Goal: Communication & Community: Participate in discussion

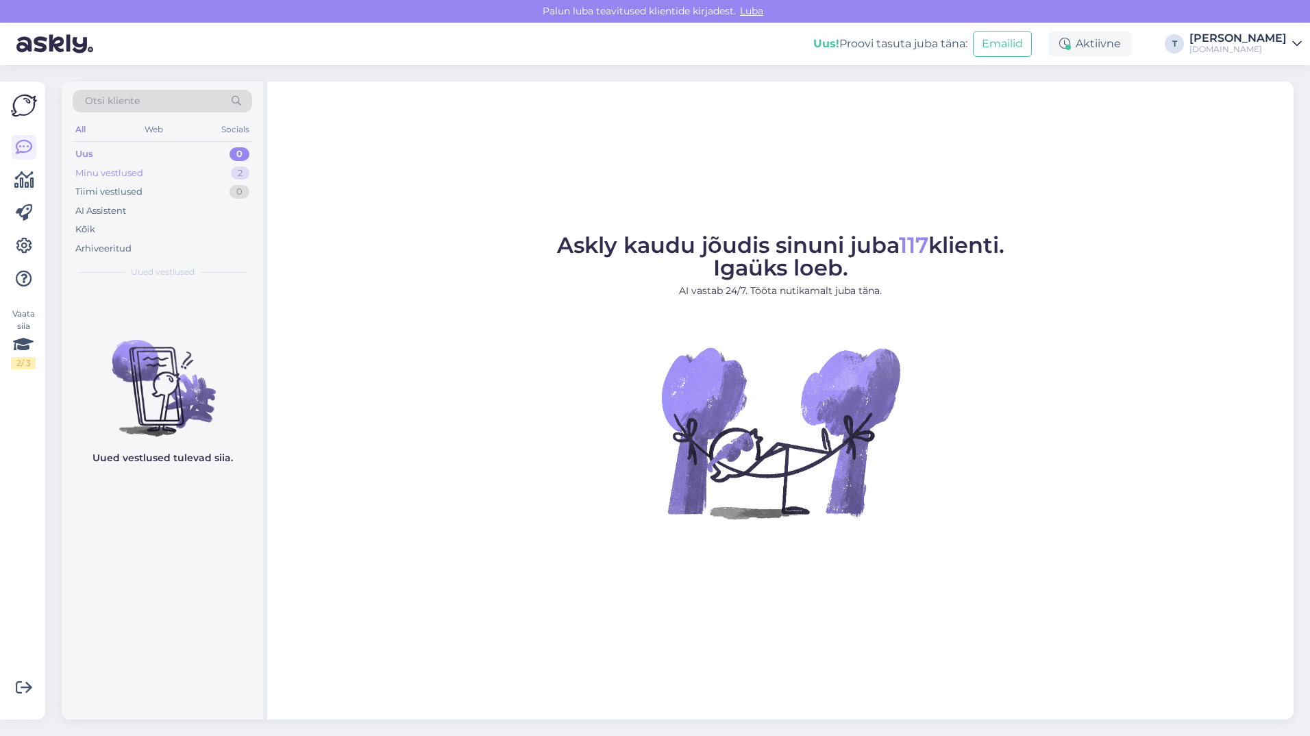
click at [110, 173] on div "Minu vestlused" at bounding box center [109, 173] width 68 height 14
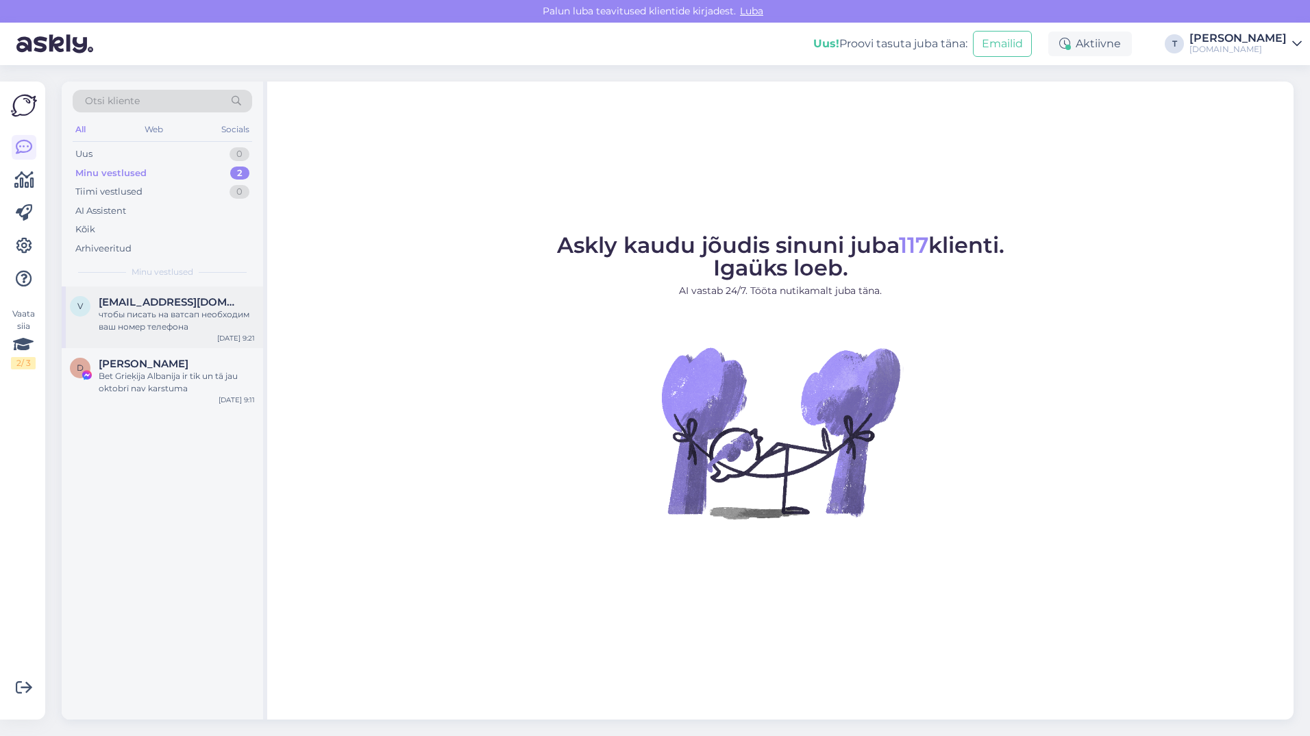
click at [153, 308] on span "verapastore@inbox.lv" at bounding box center [170, 302] width 142 height 12
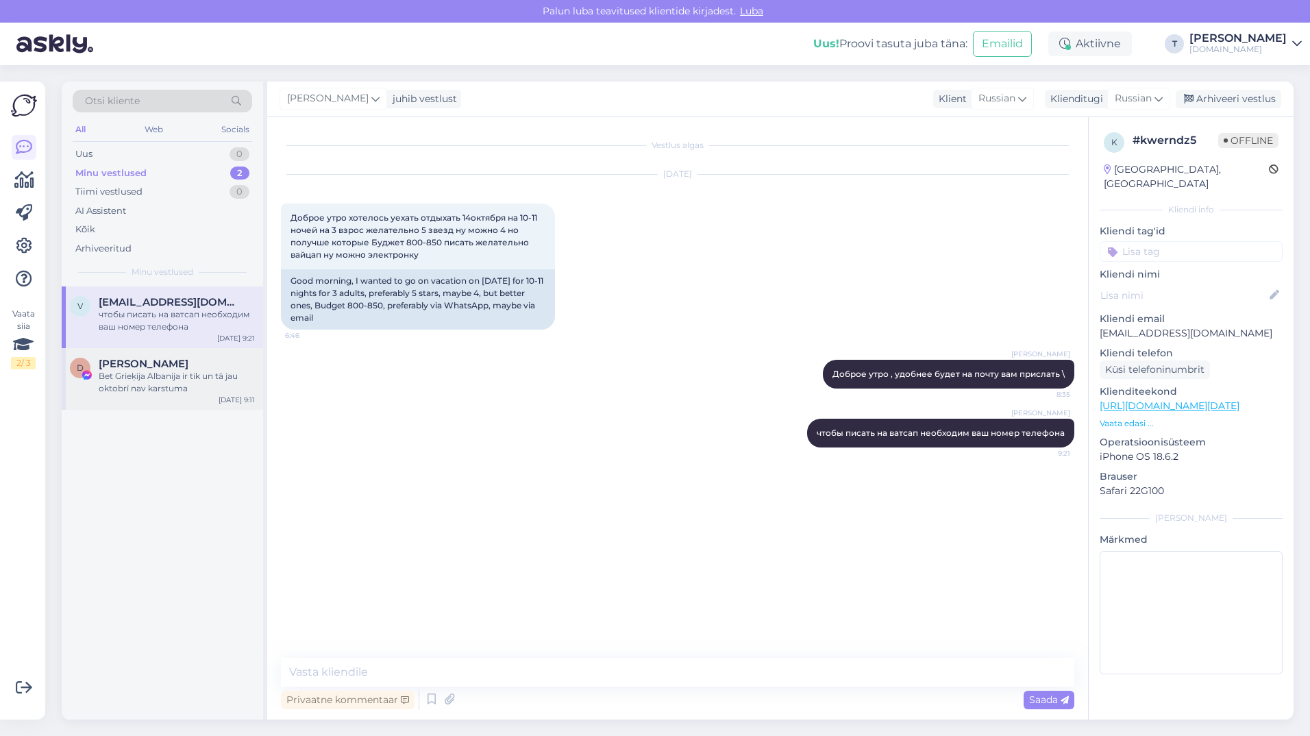
click at [151, 371] on div "Bet Grieķija Albanija ir tik un tā jau oktobrī nav karstuma" at bounding box center [177, 382] width 156 height 25
